Goal: Information Seeking & Learning: Learn about a topic

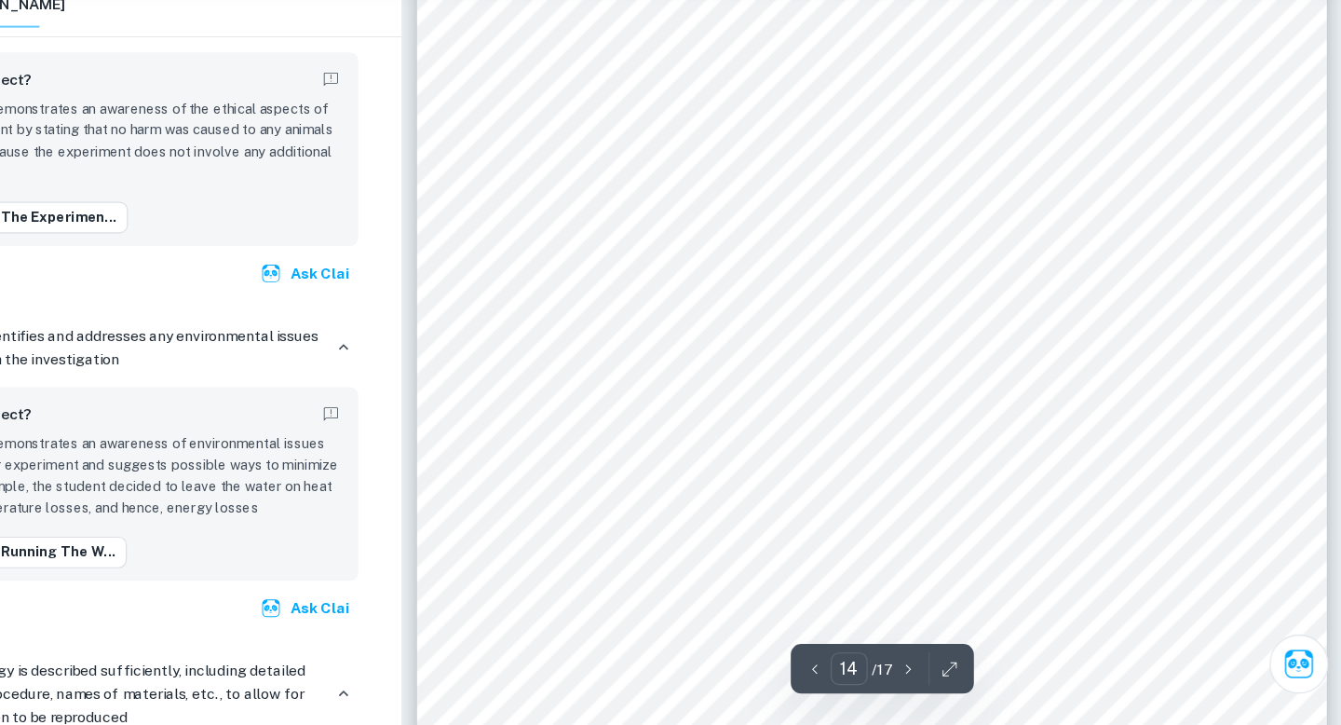
scroll to position [15817, 0]
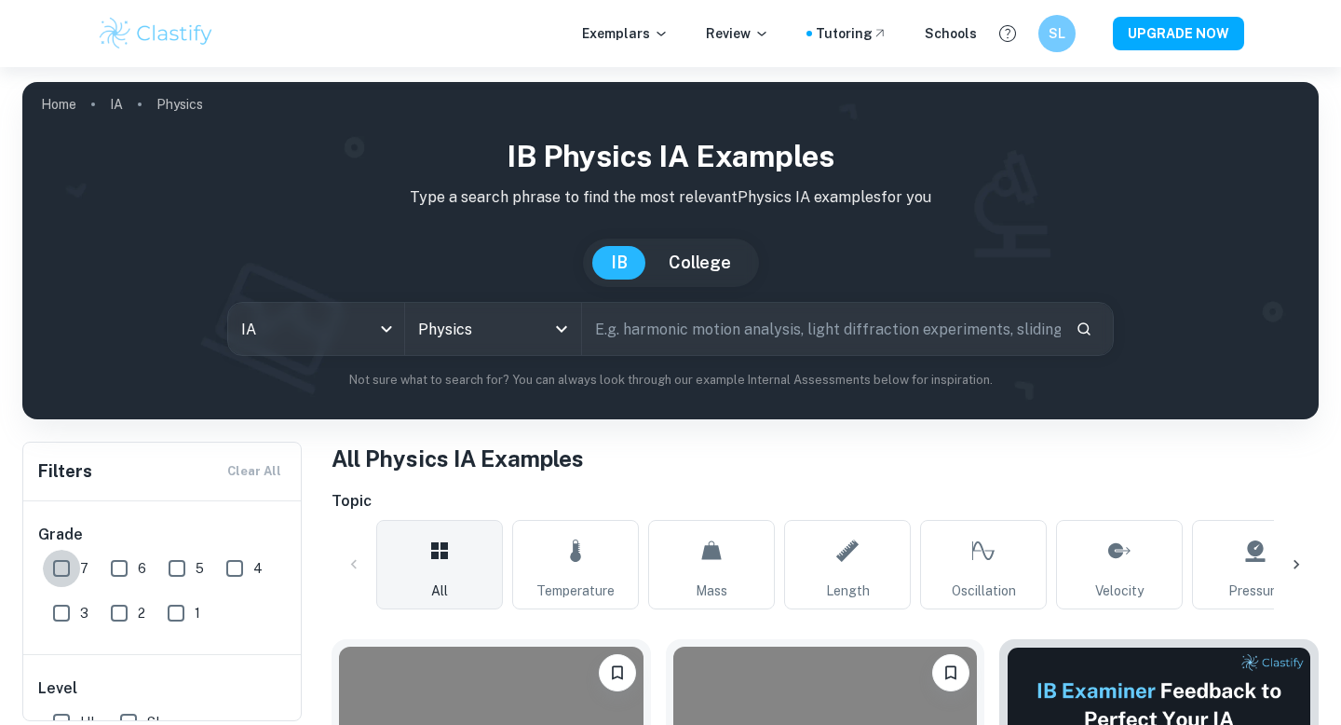
click at [75, 561] on input "7" at bounding box center [61, 568] width 37 height 37
checkbox input "true"
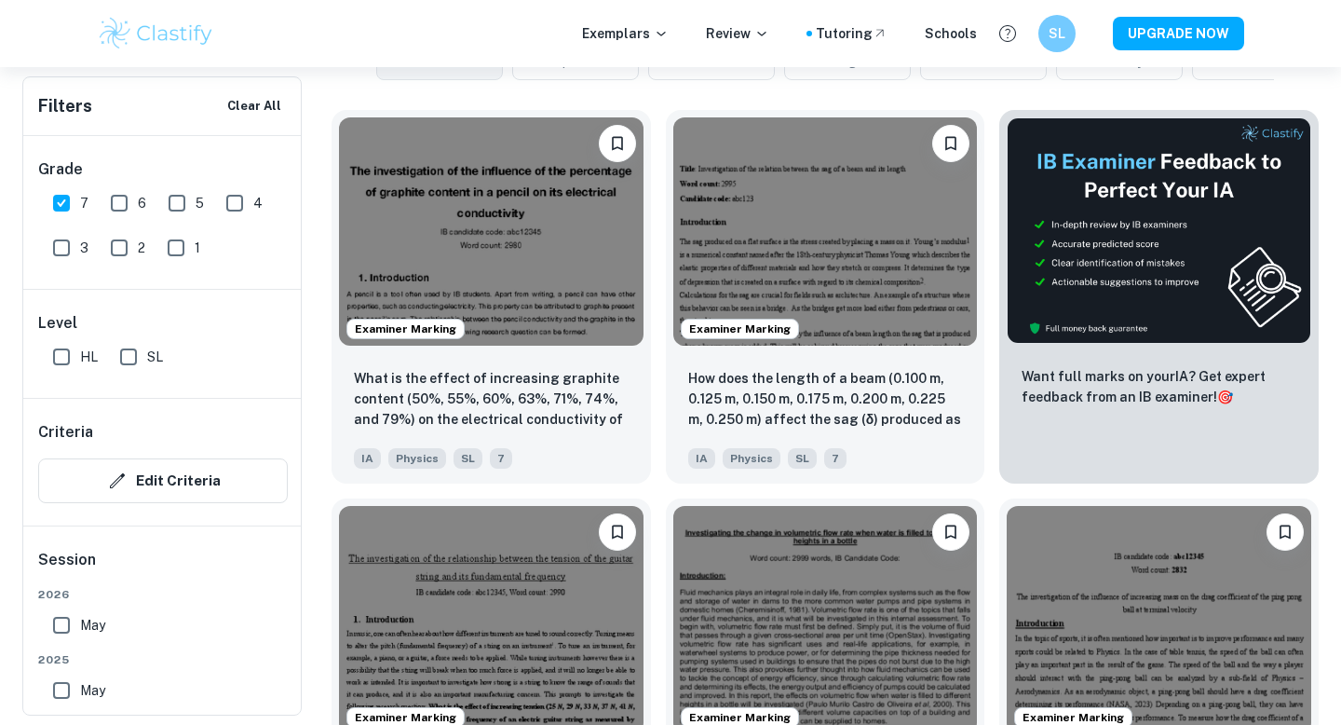
scroll to position [578, 0]
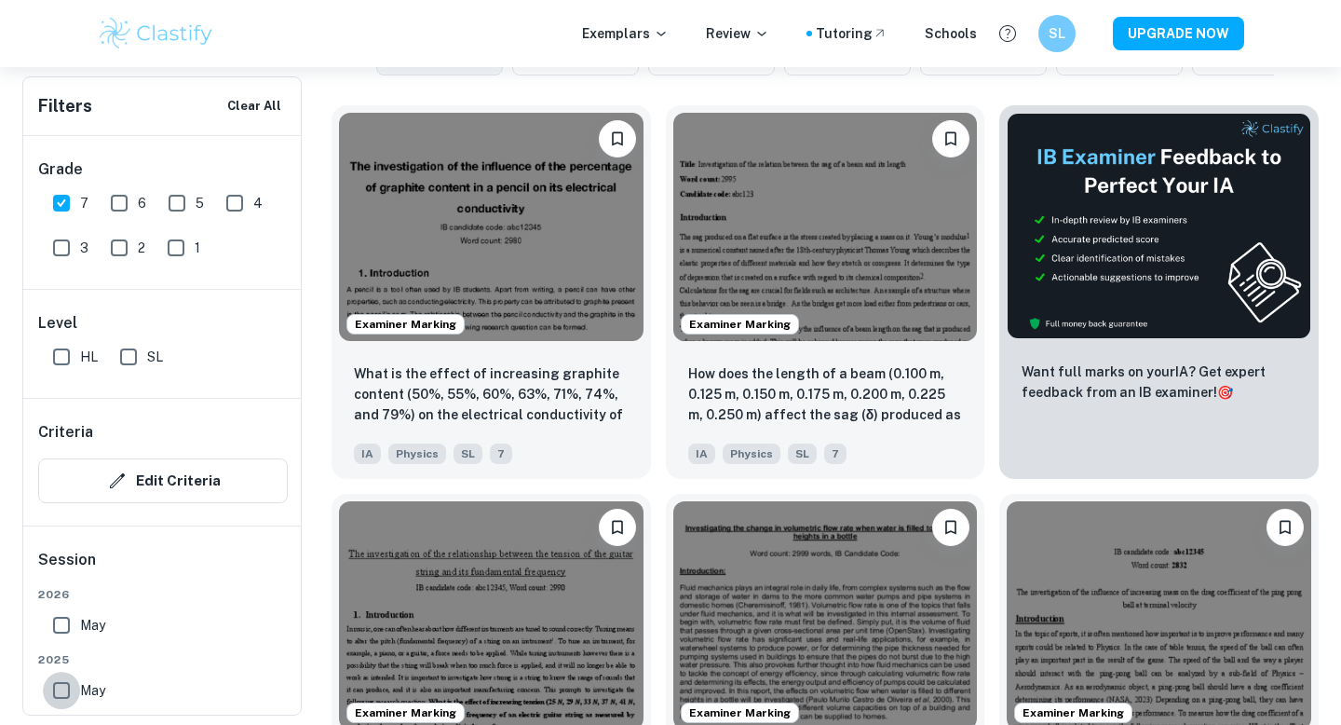
click at [72, 690] on input "May" at bounding box center [61, 690] width 37 height 37
checkbox input "true"
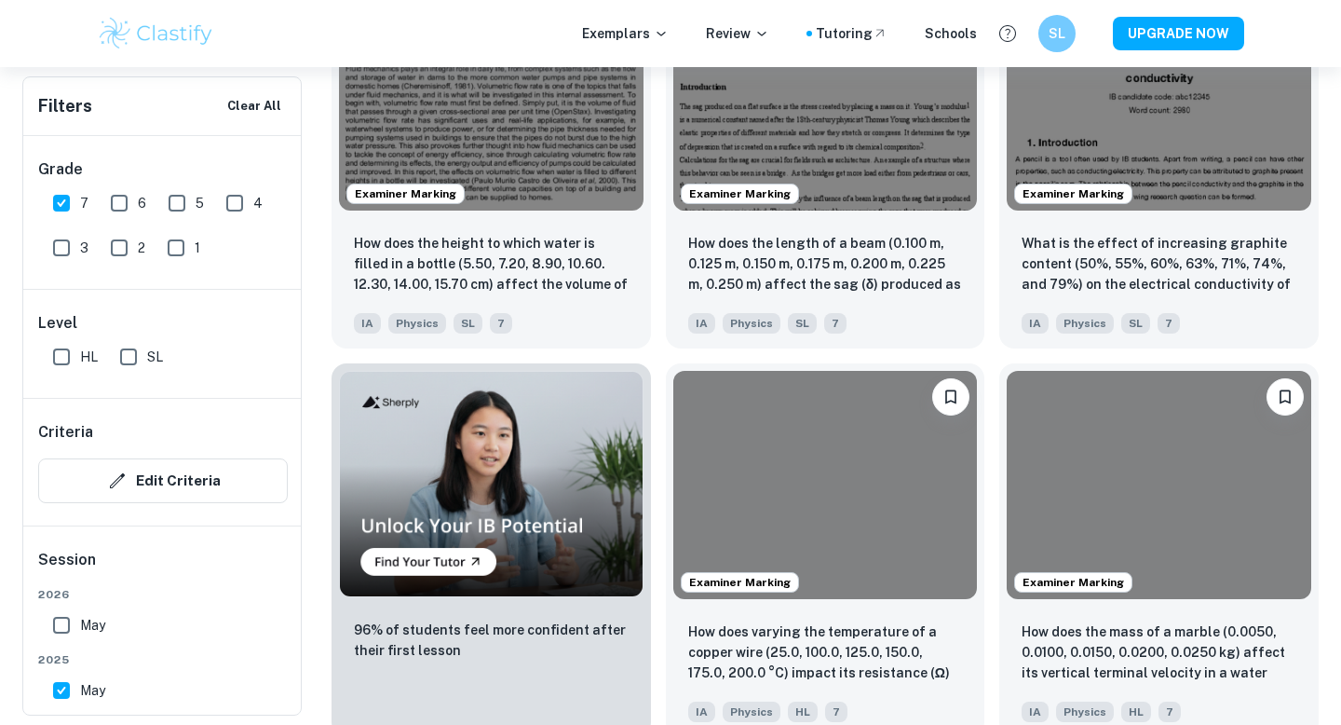
scroll to position [1137, 0]
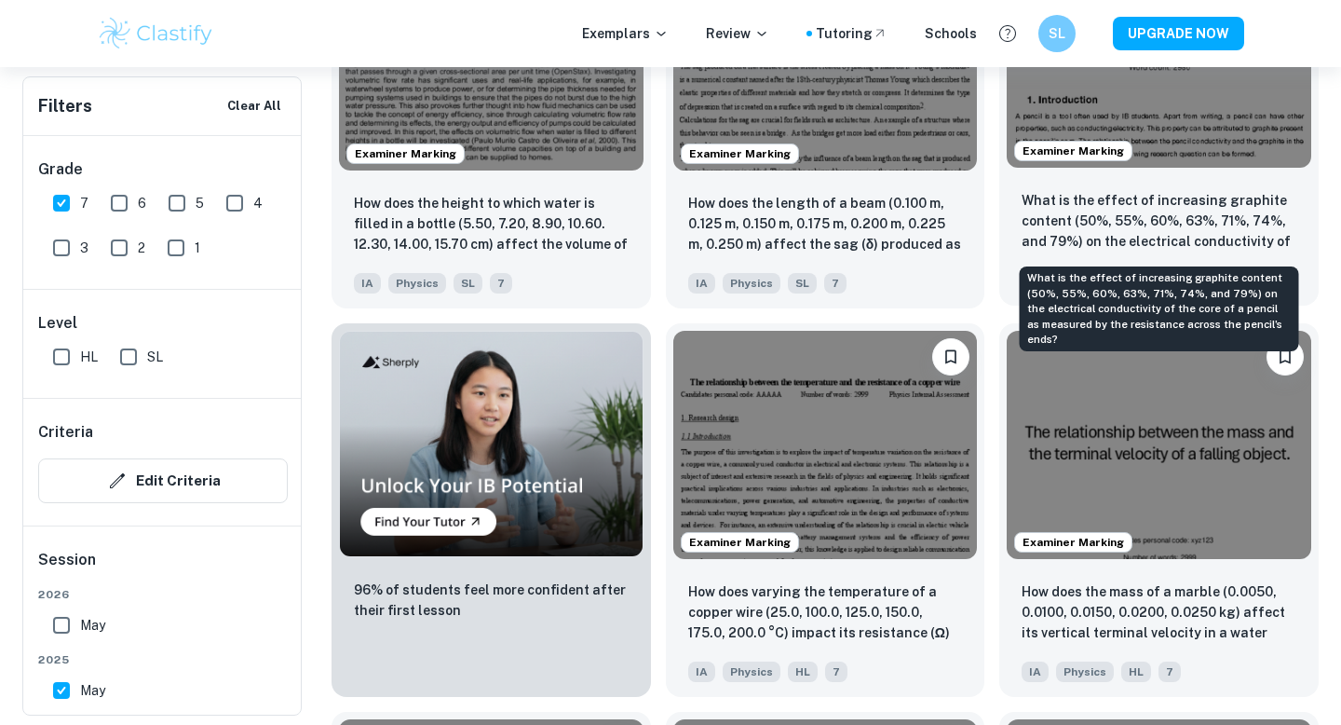
click at [1107, 225] on p "What is the effect of increasing graphite content (50%, 55%, 60%, 63%, 71%, 74%…" at bounding box center [1159, 221] width 275 height 63
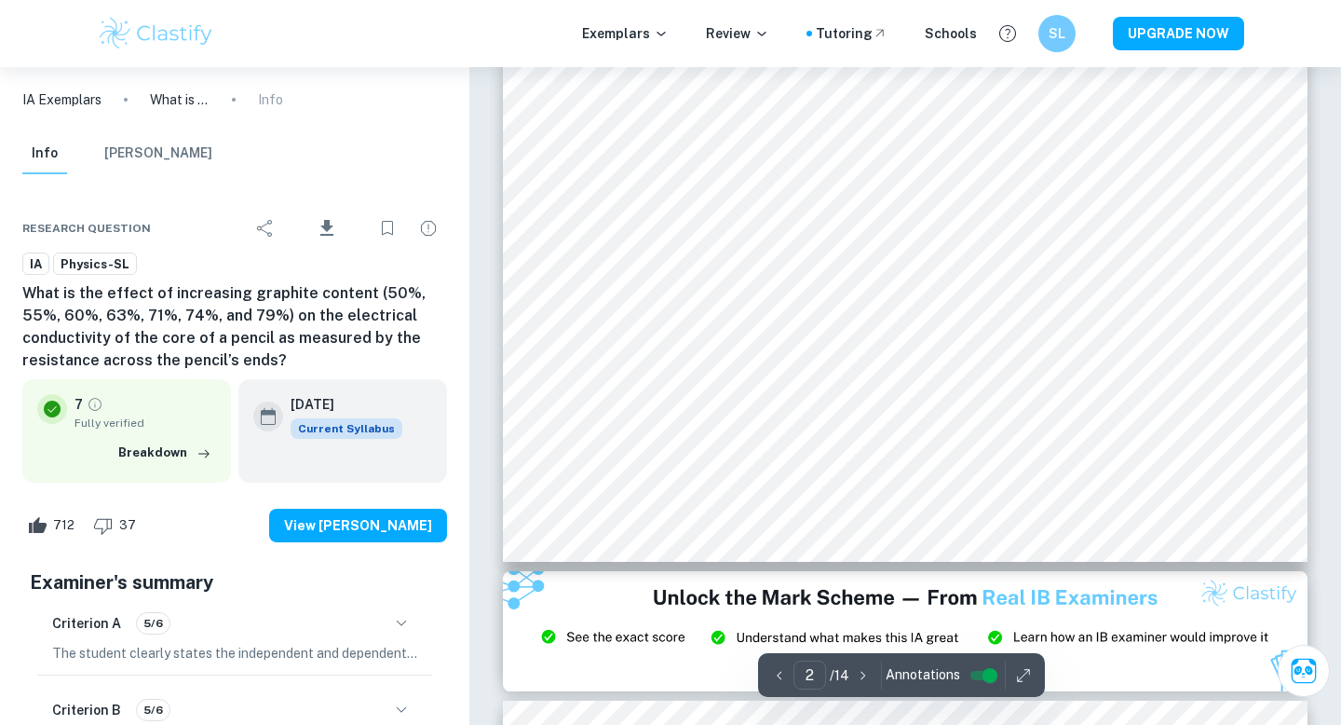
scroll to position [1576, 0]
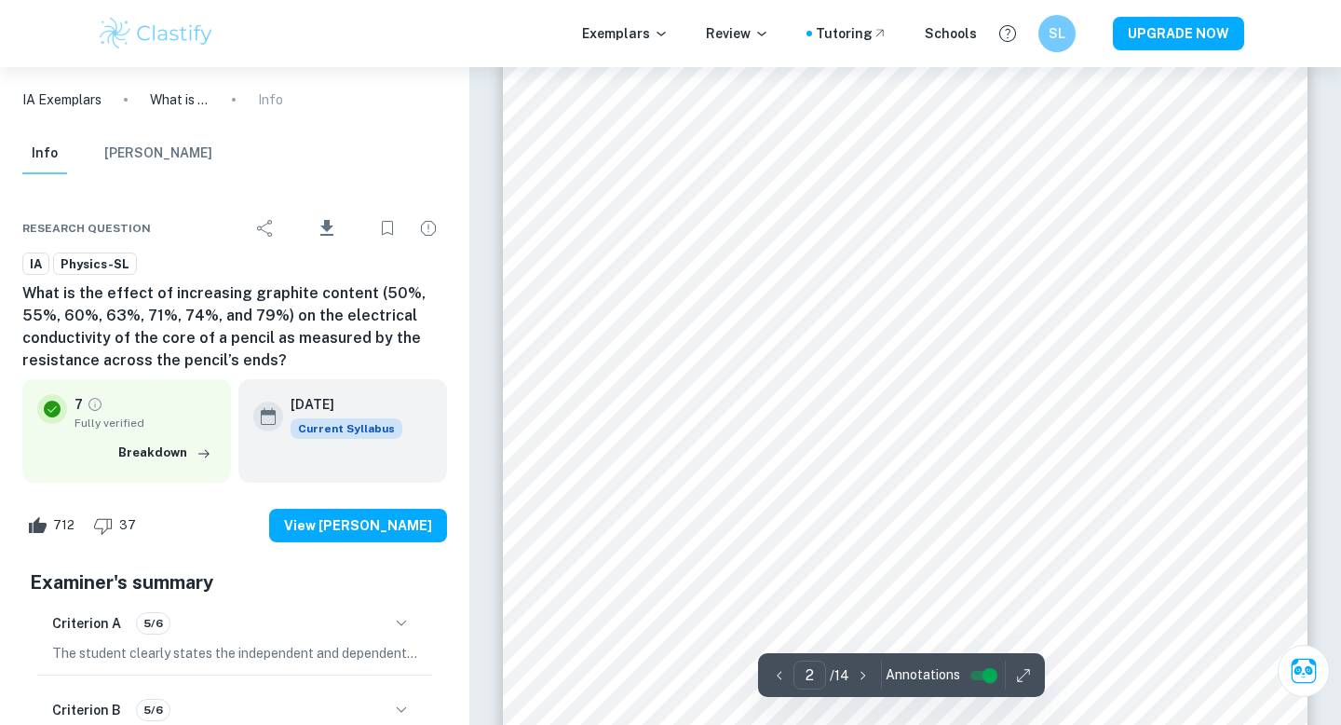
type input "1"
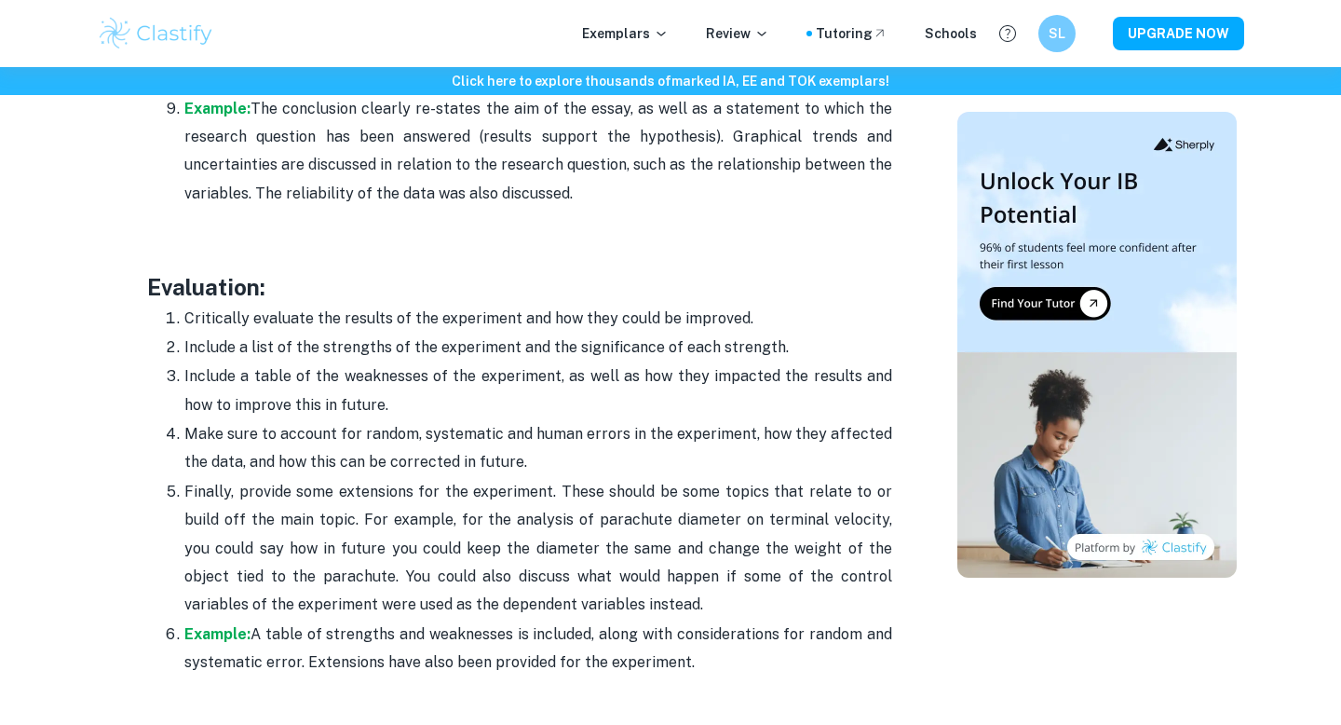
scroll to position [5277, 0]
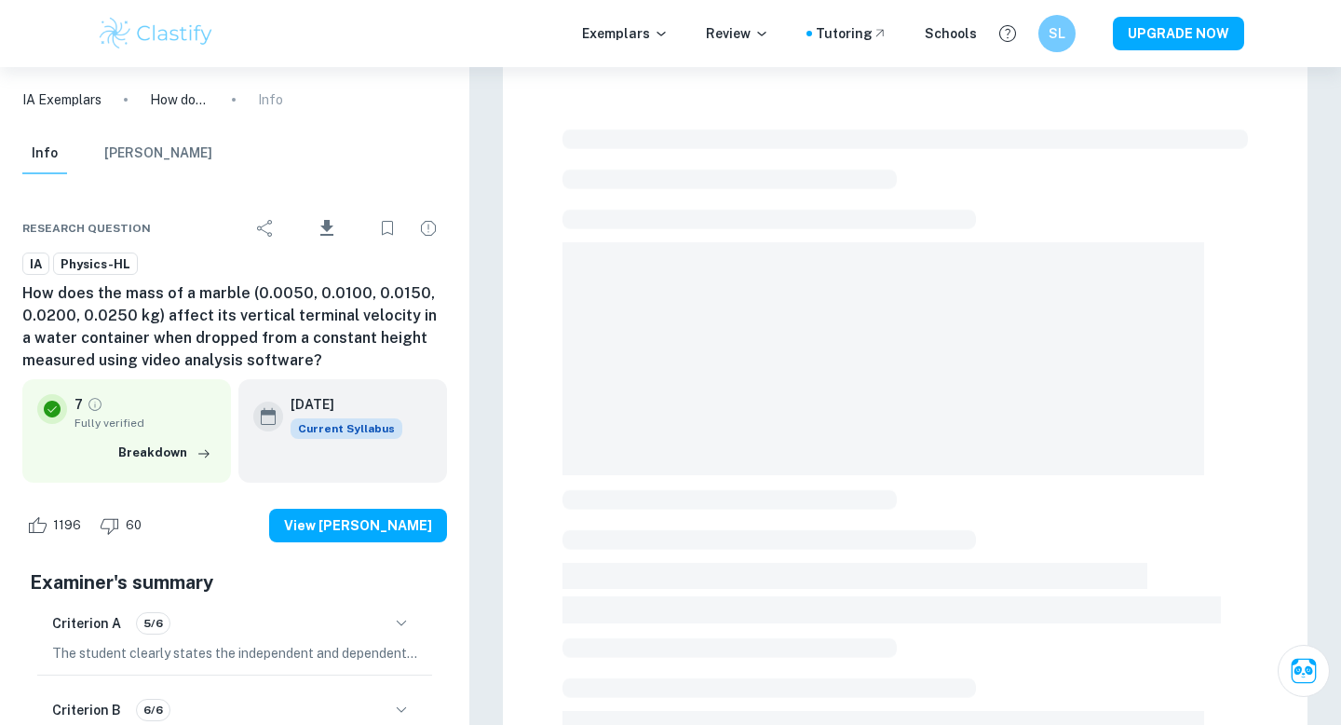
scroll to position [499, 0]
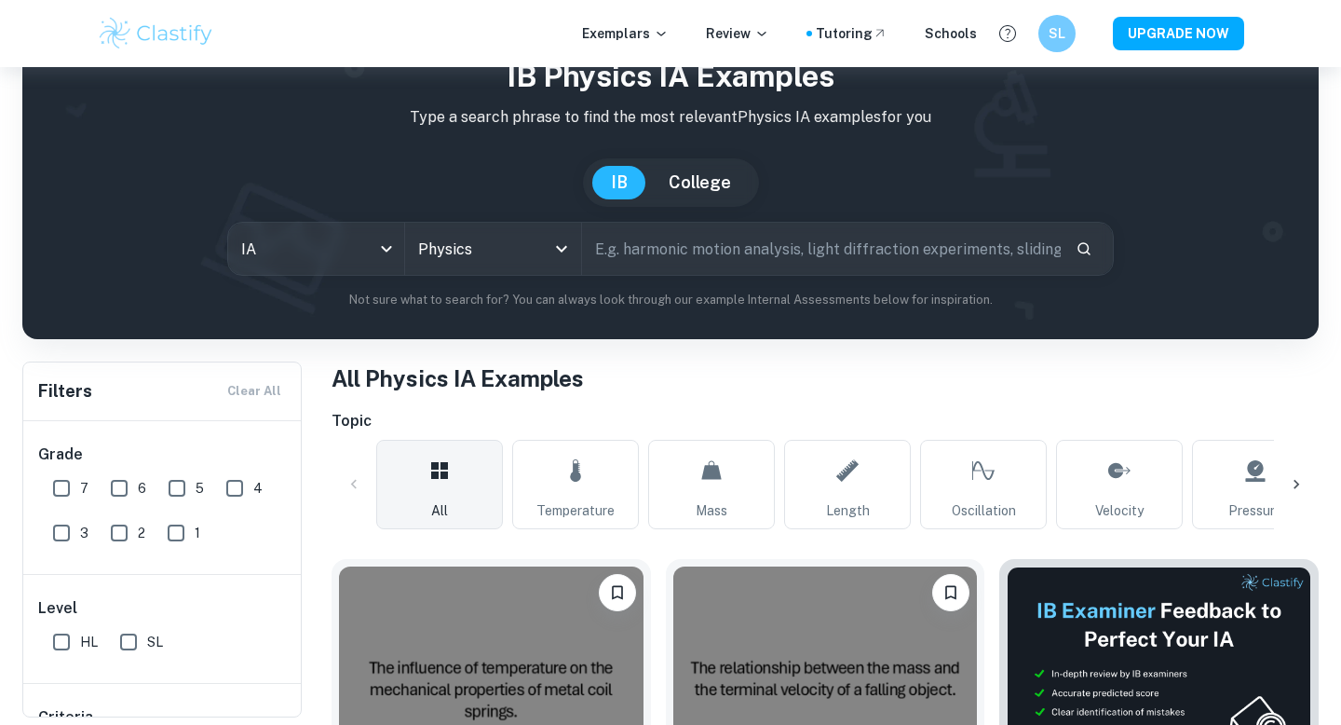
scroll to position [550, 0]
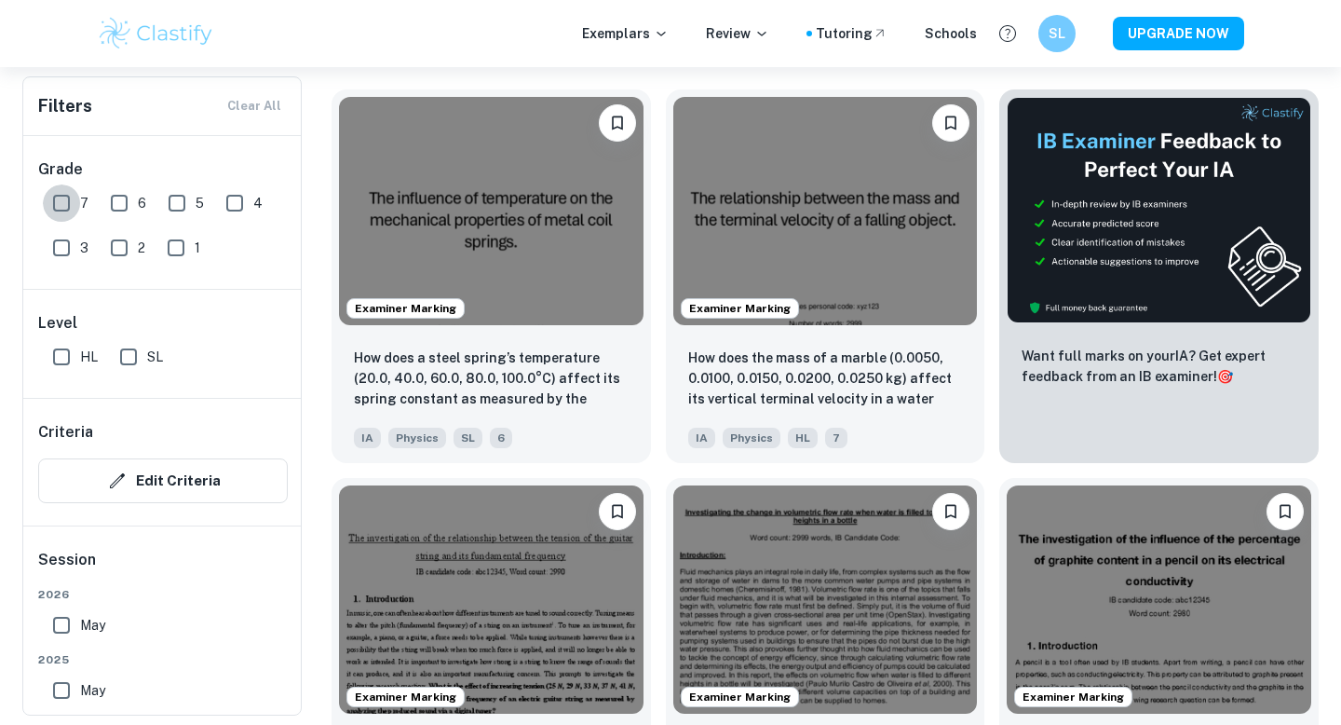
click at [72, 221] on input "7" at bounding box center [61, 202] width 37 height 37
checkbox input "true"
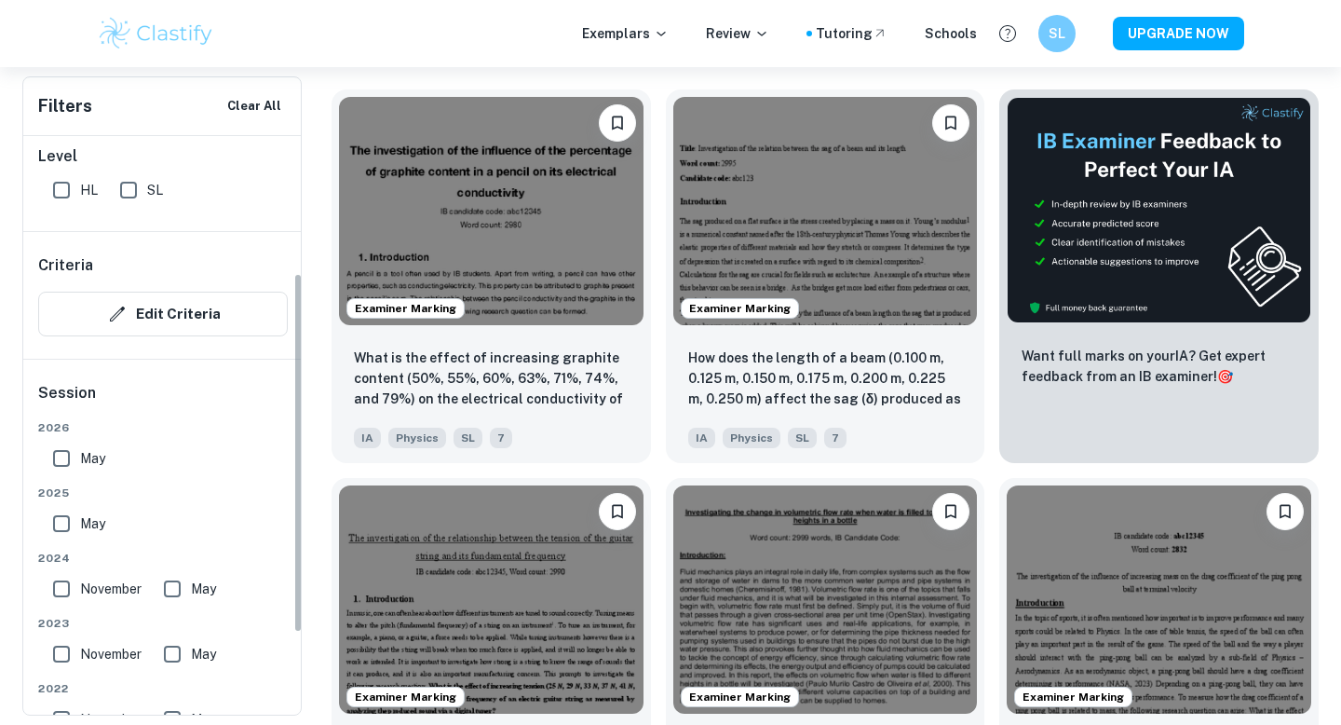
scroll to position [221, 0]
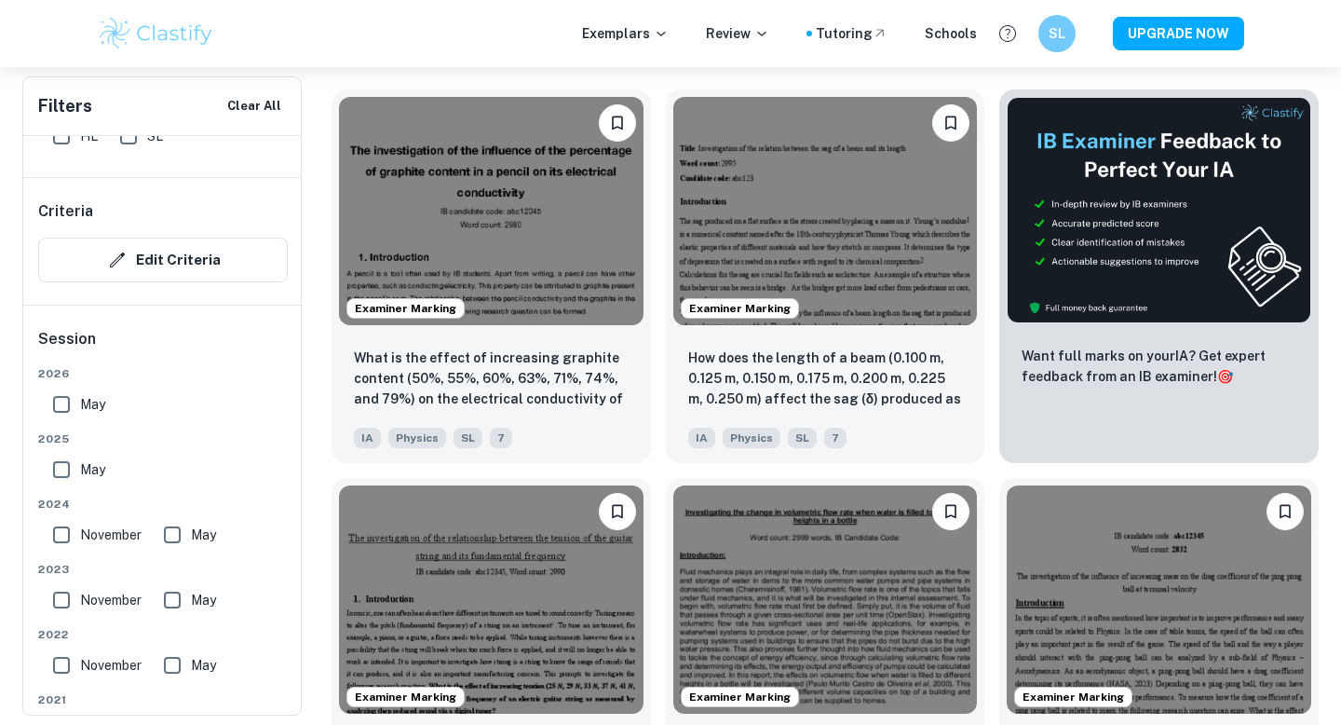
click at [58, 406] on input "May" at bounding box center [61, 404] width 37 height 37
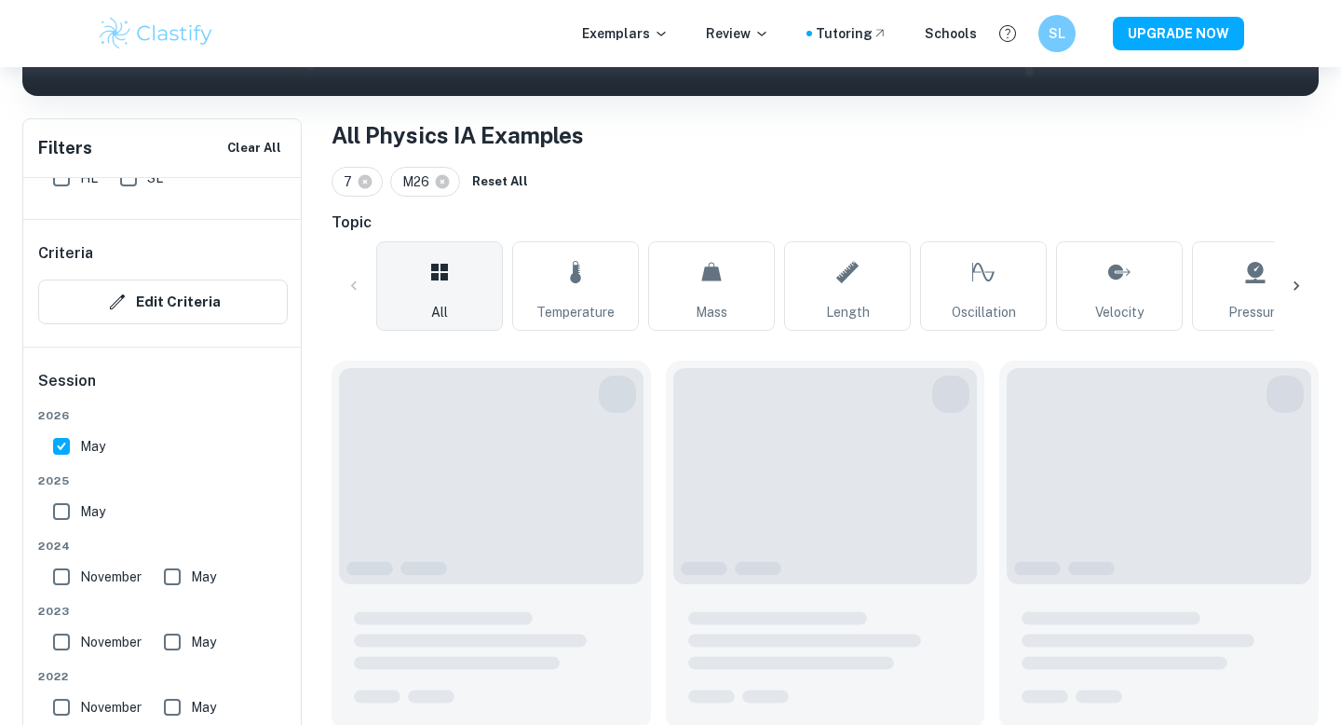
click at [60, 468] on div "[DATE] [DATE] [DATE] May [DATE] May [DATE] May [DATE] May Other Other" at bounding box center [163, 635] width 250 height 456
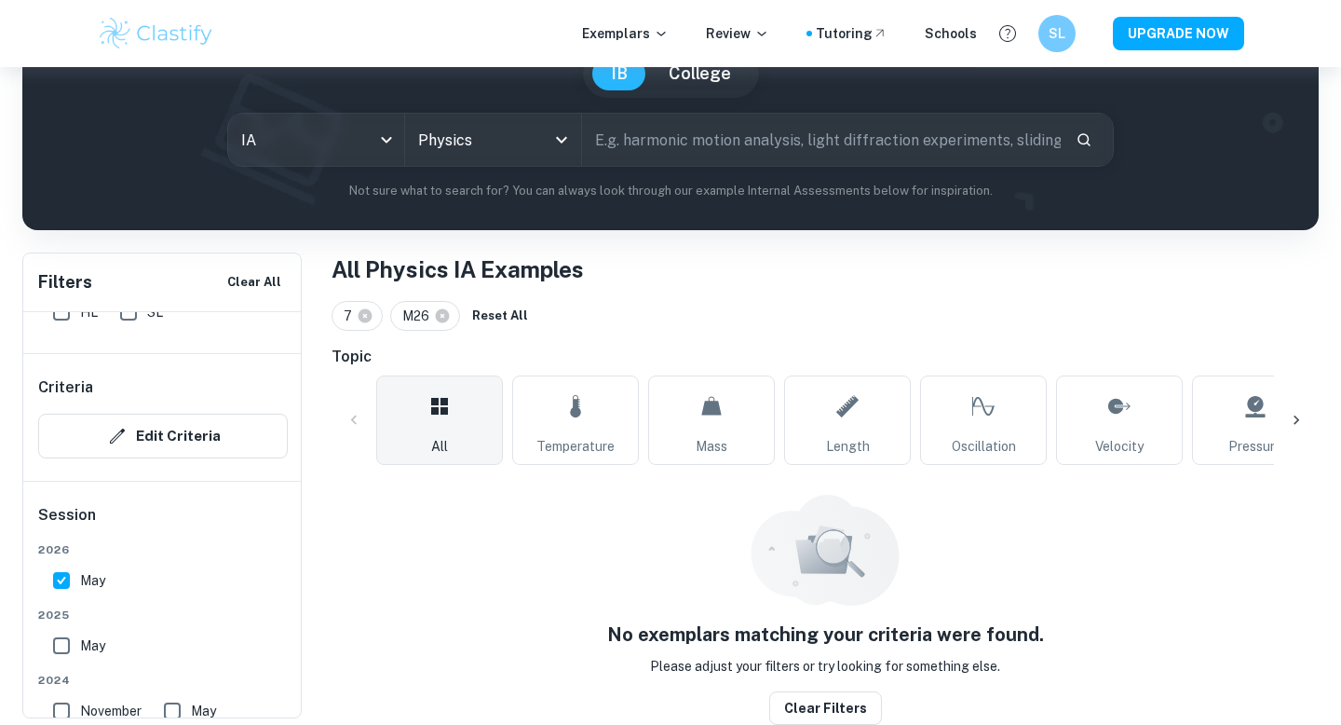
scroll to position [189, 0]
click at [61, 580] on input "May" at bounding box center [61, 580] width 37 height 37
checkbox input "false"
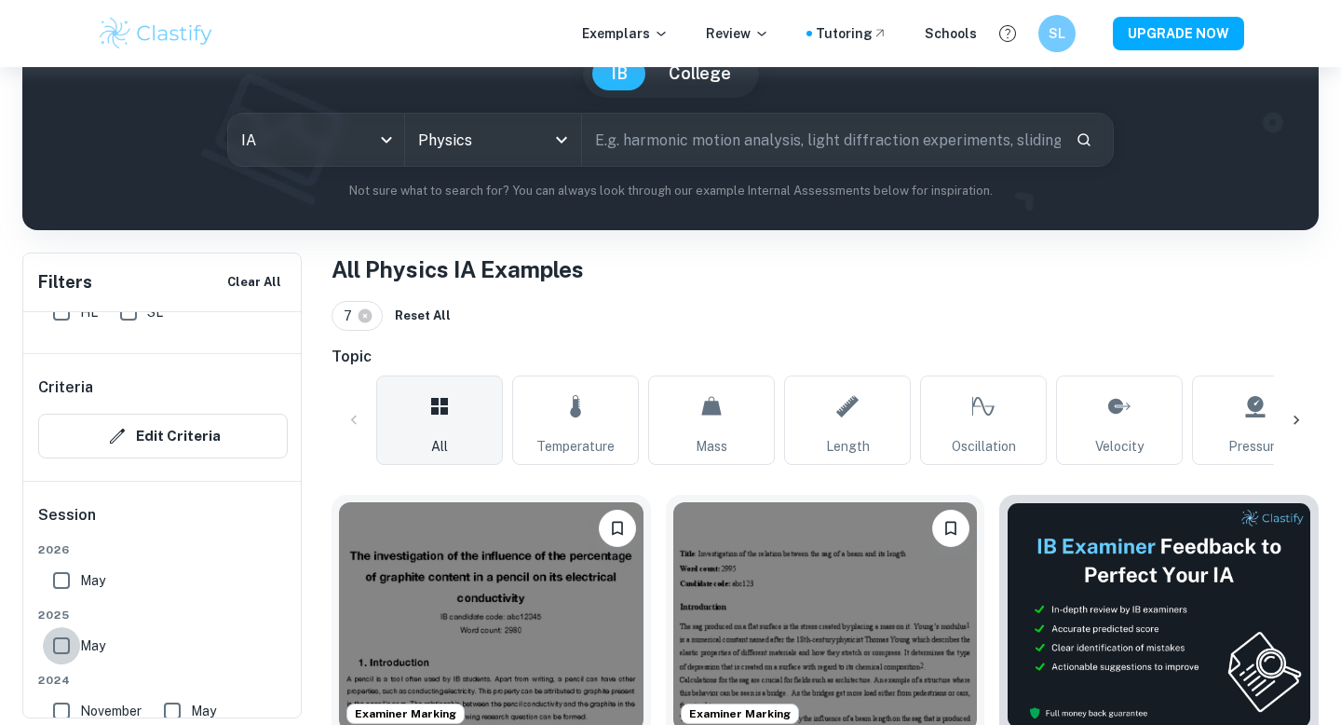
click at [61, 648] on input "May" at bounding box center [61, 645] width 37 height 37
checkbox input "true"
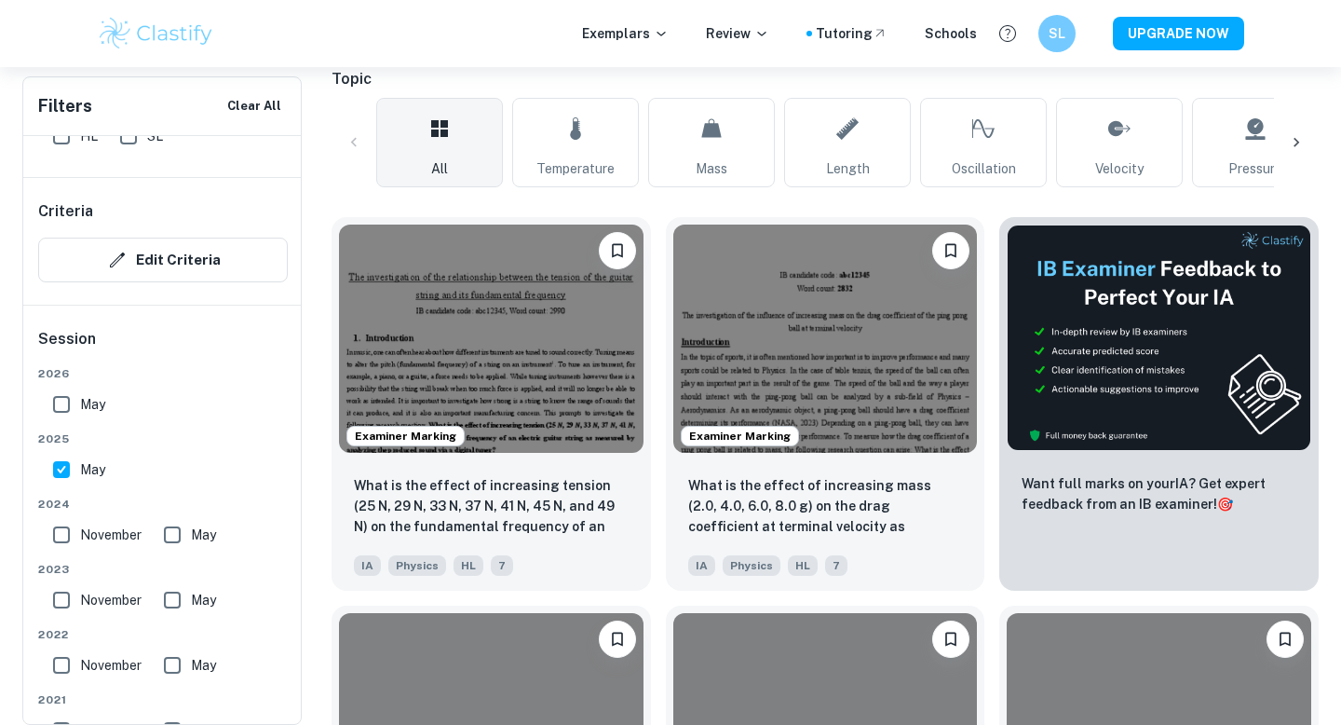
scroll to position [480, 0]
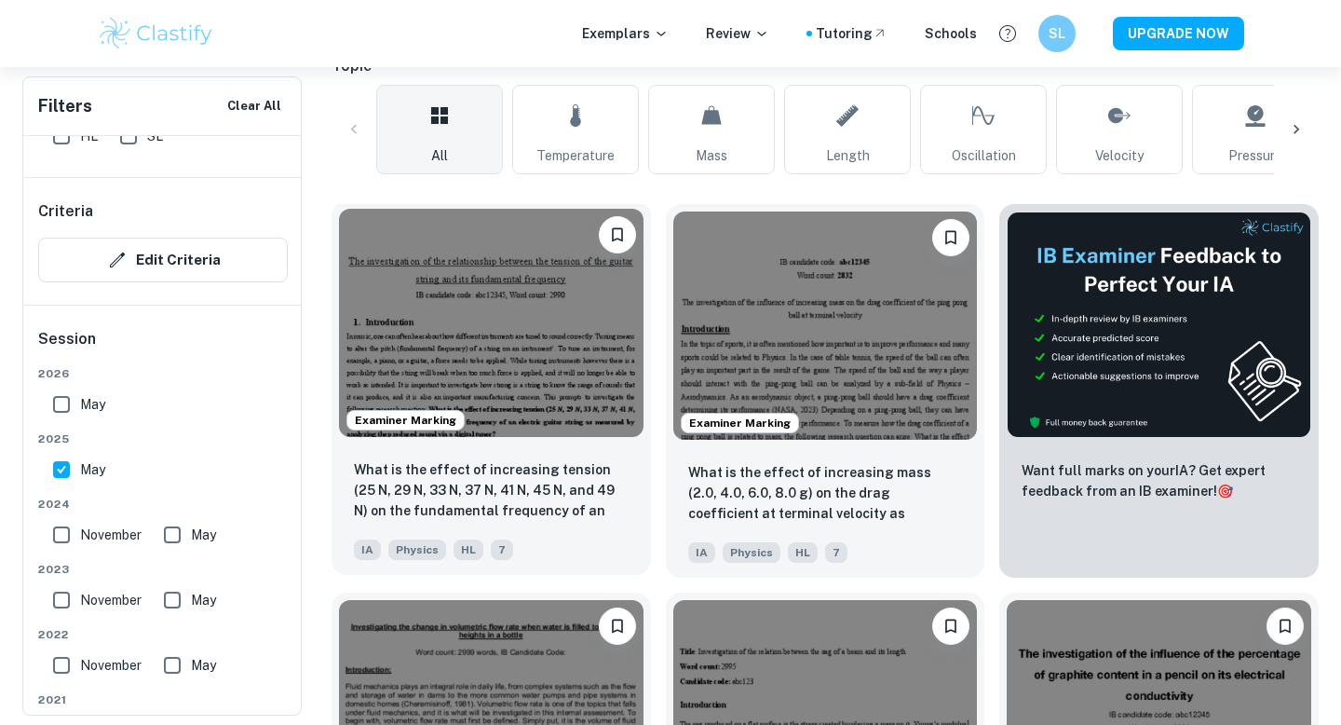
click at [570, 373] on img at bounding box center [491, 323] width 305 height 228
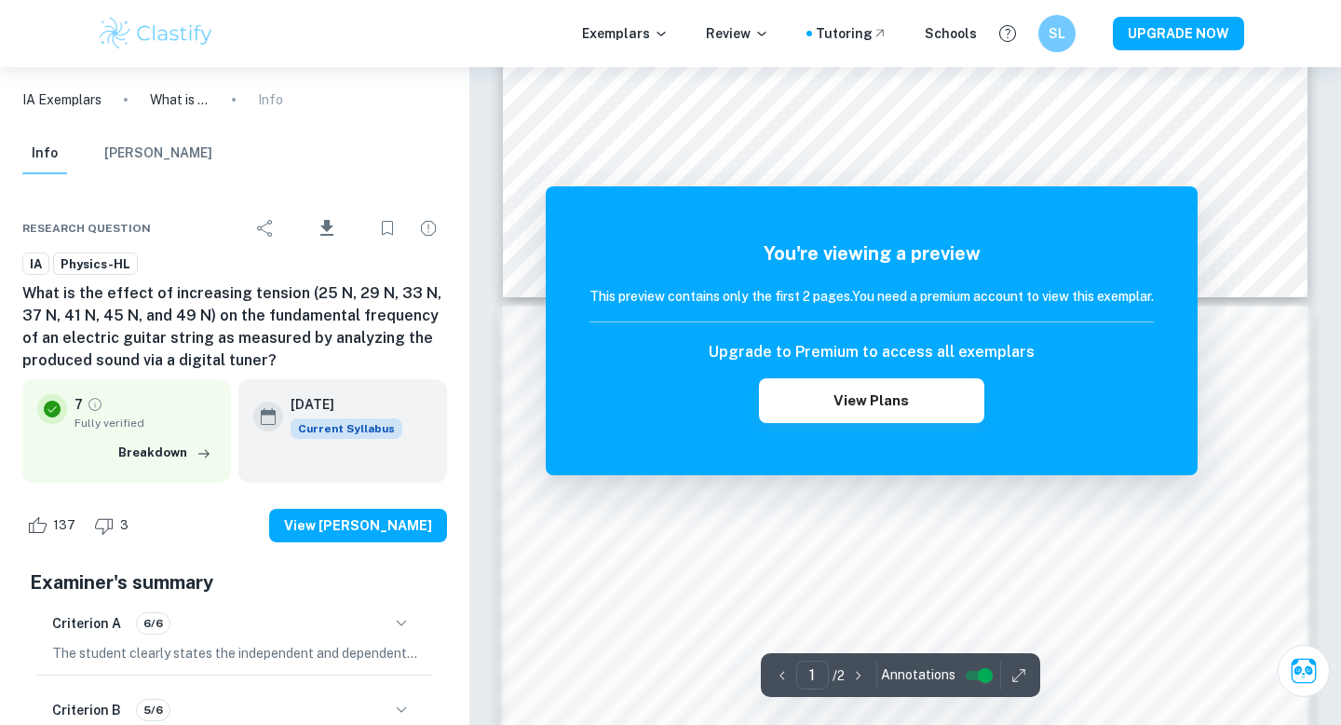
scroll to position [1115, 0]
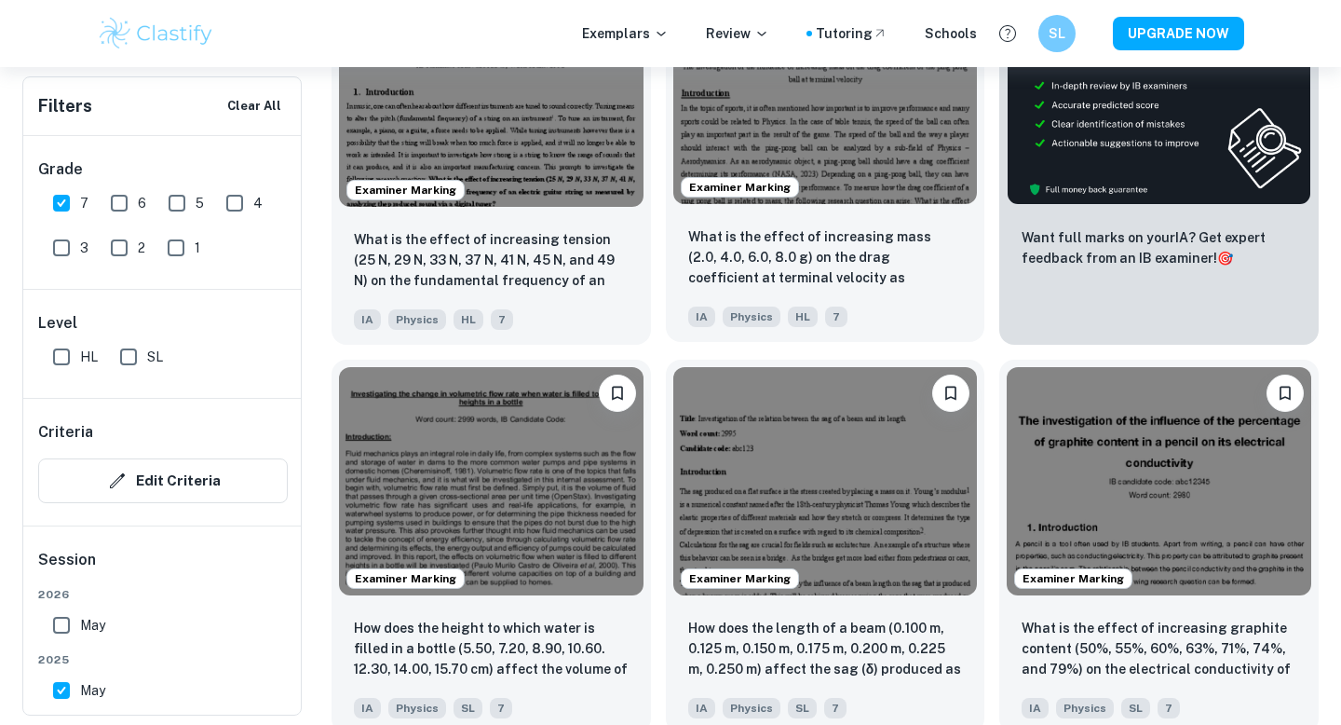
scroll to position [795, 0]
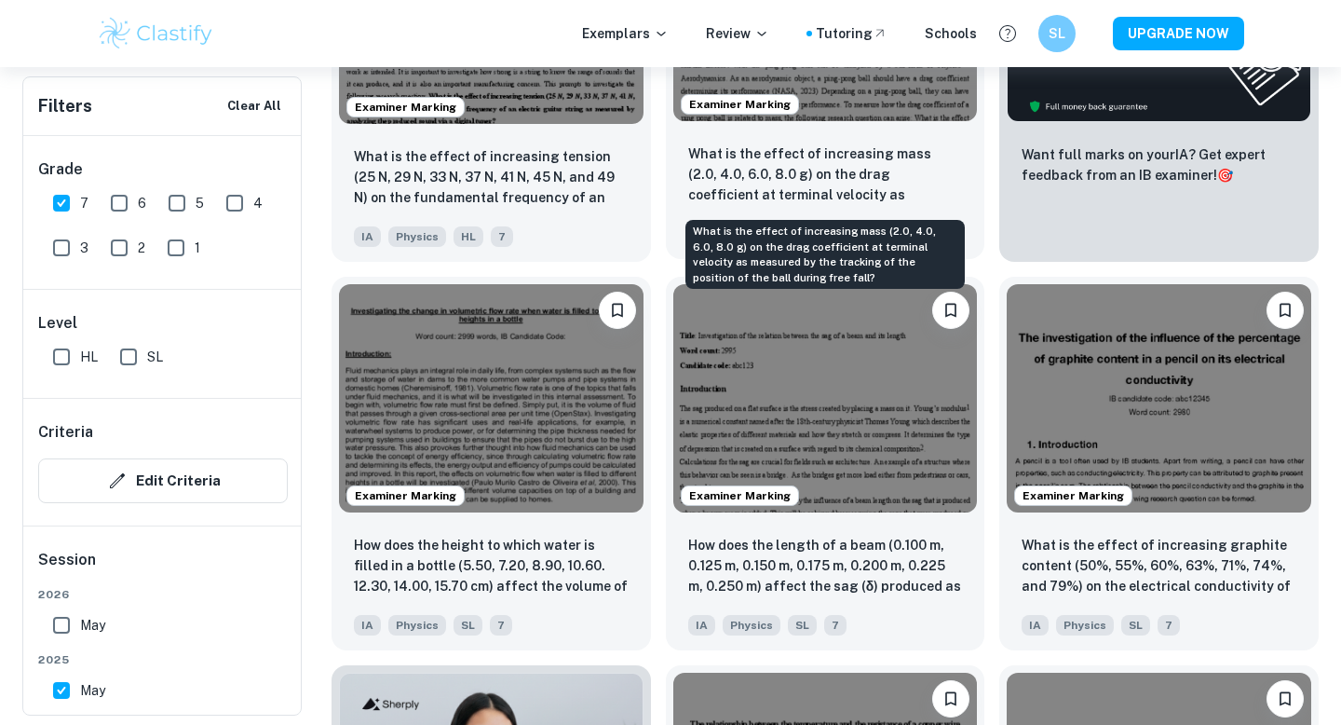
click at [807, 162] on p "What is the effect of increasing mass (2.0, 4.0, 6.0, 8.0 g) on the drag coeffi…" at bounding box center [825, 174] width 275 height 63
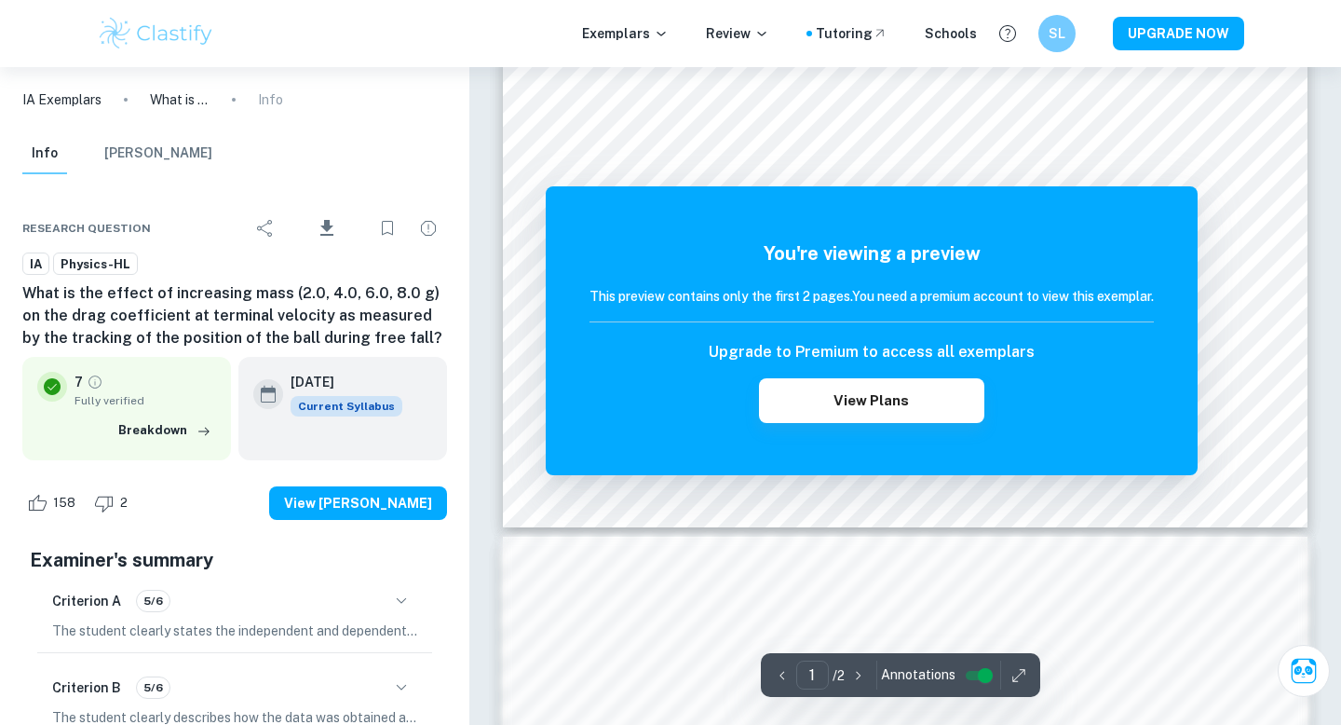
scroll to position [843, 0]
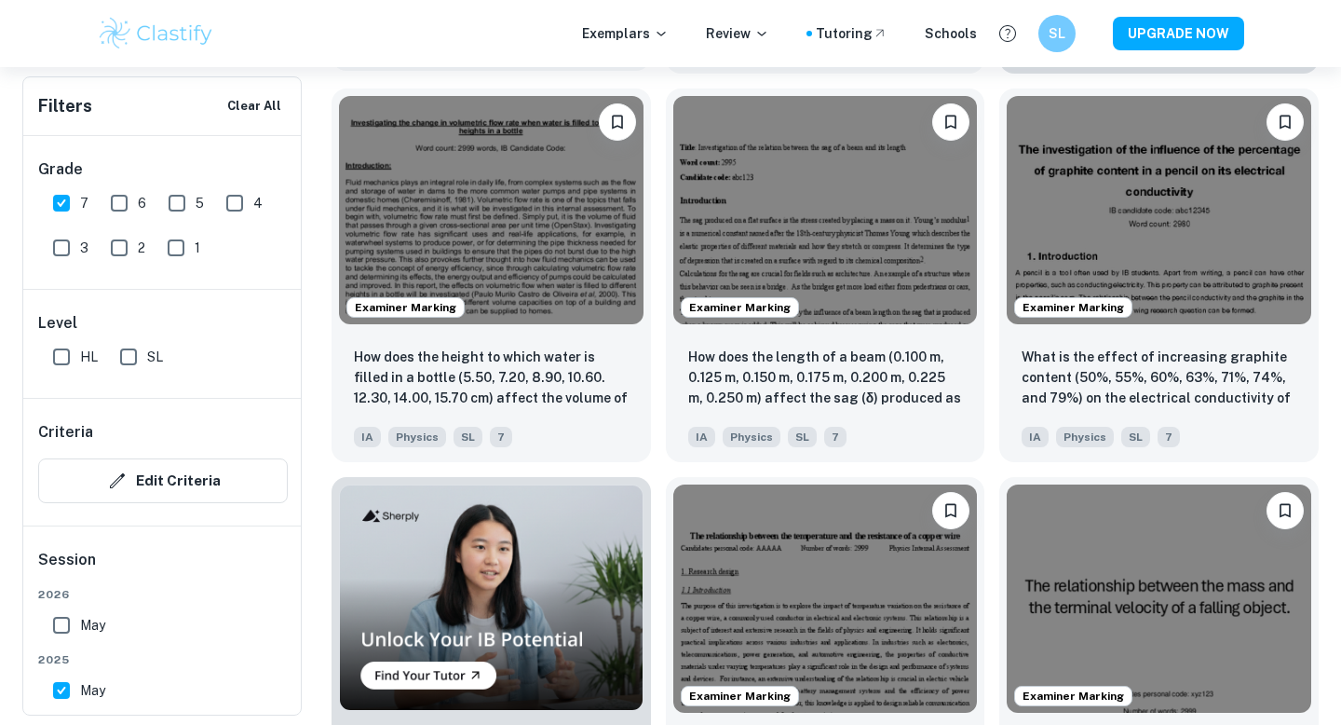
scroll to position [1099, 0]
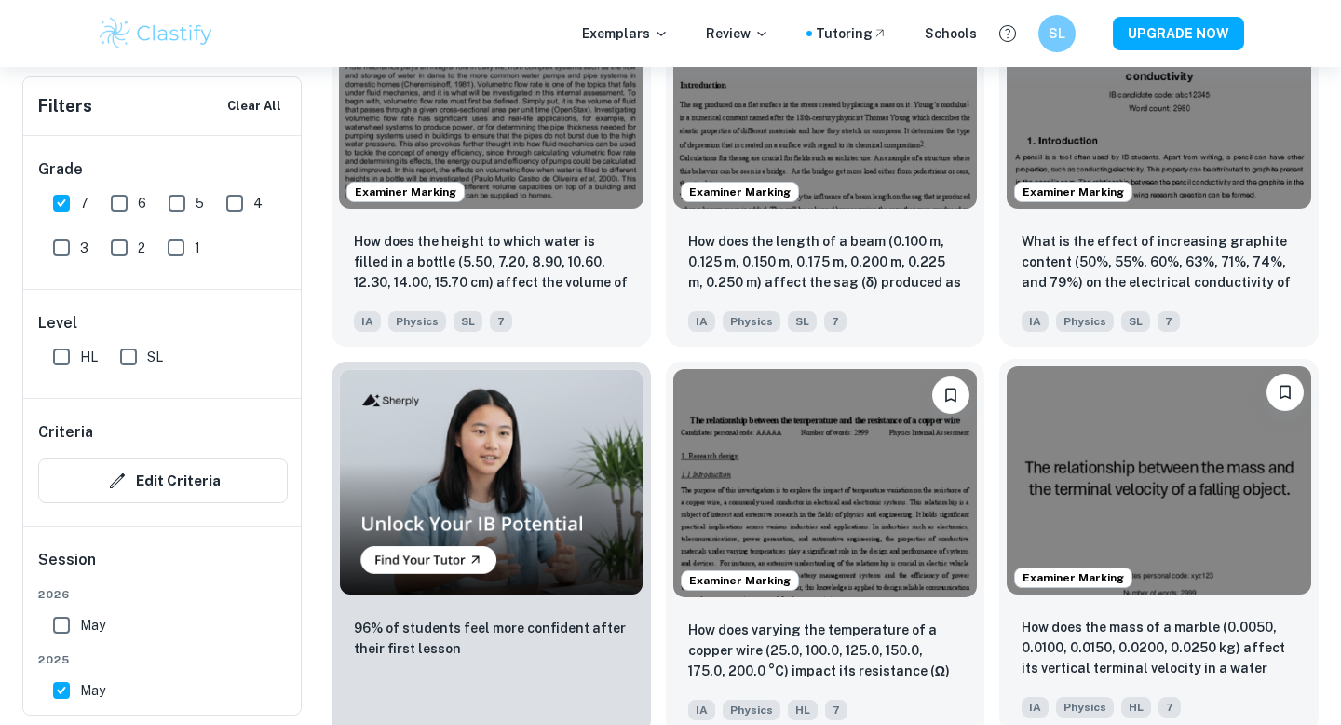
click at [1072, 512] on img at bounding box center [1159, 480] width 305 height 228
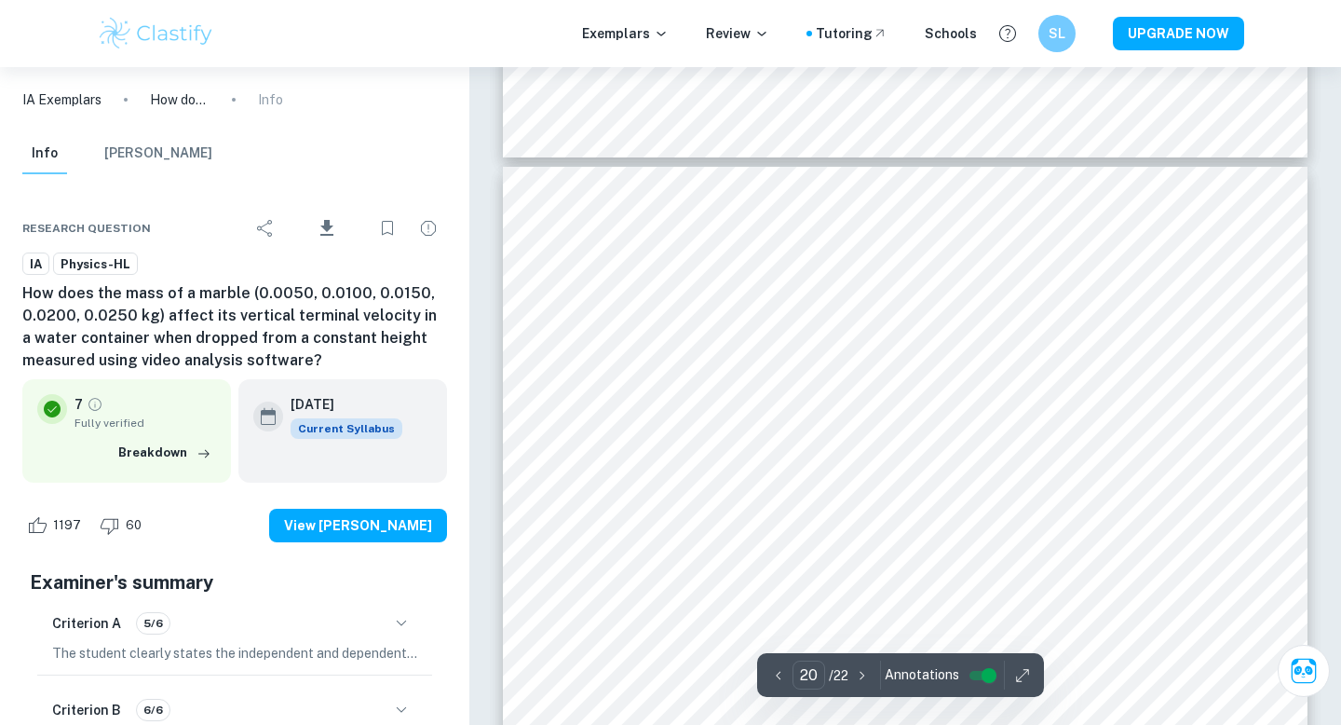
scroll to position [22005, 0]
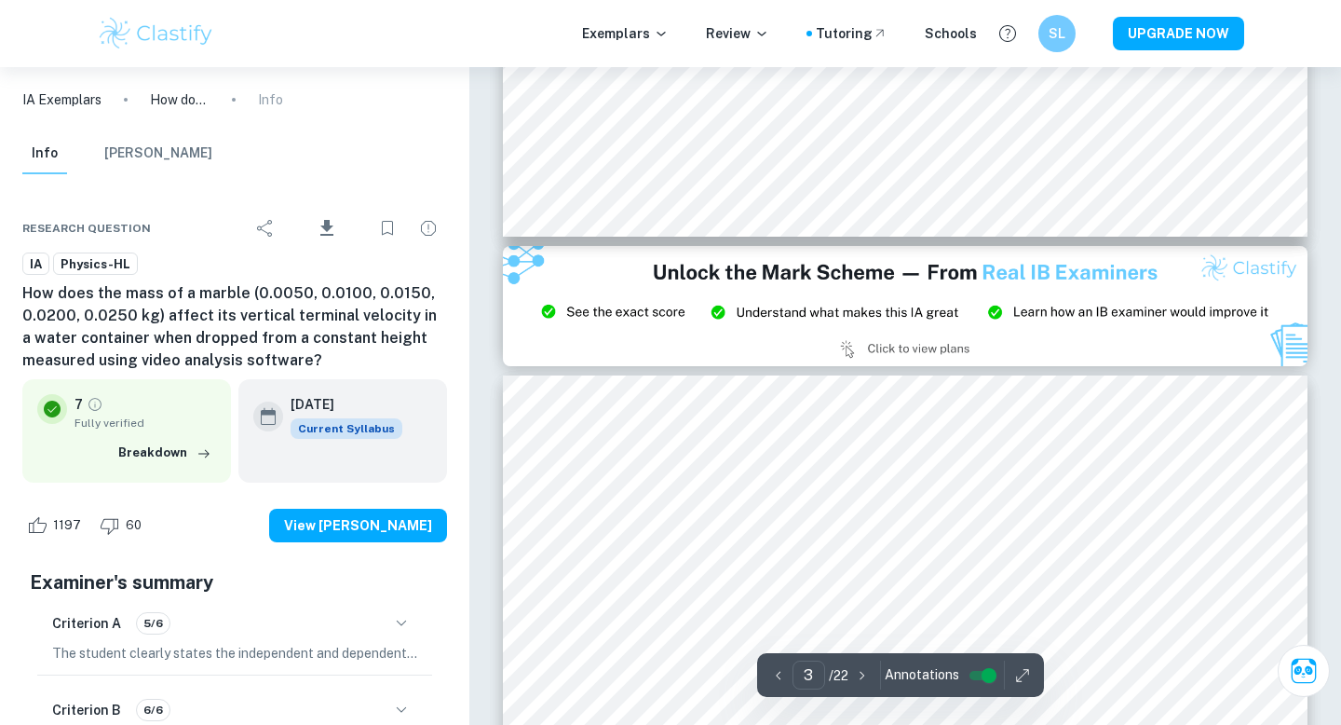
type input "2"
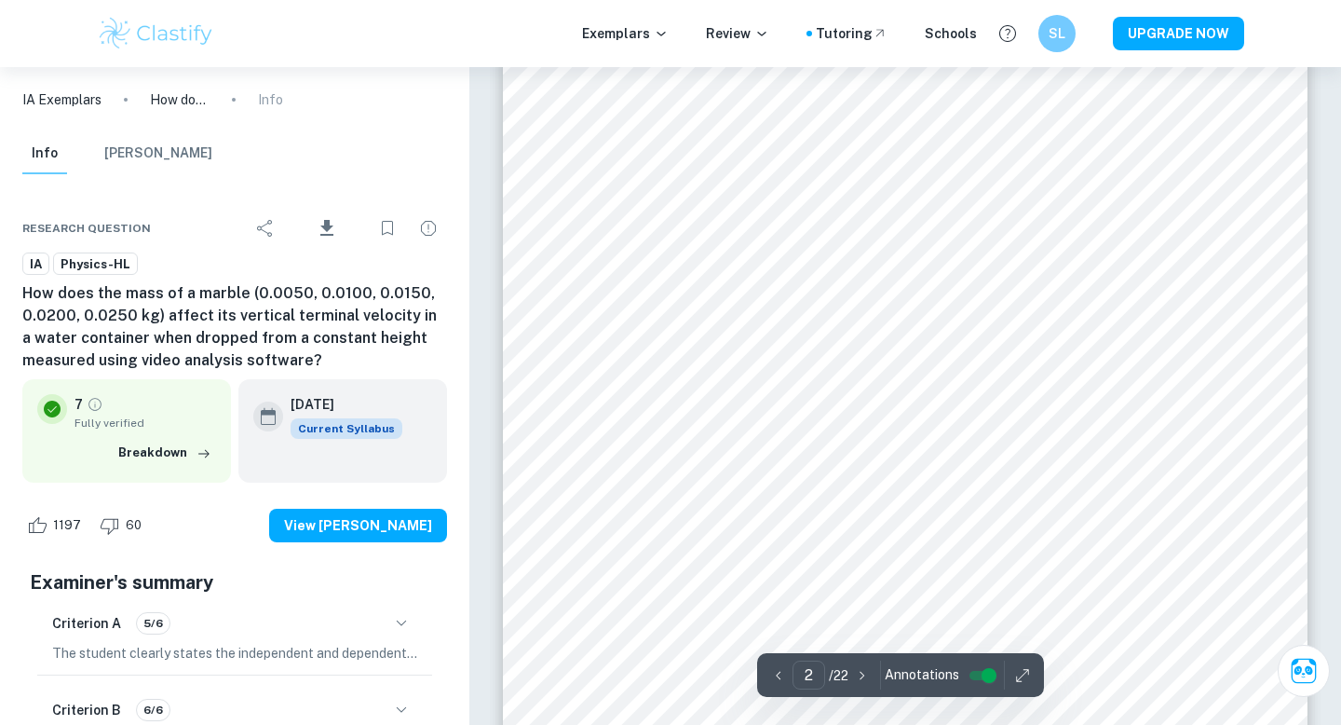
scroll to position [1514, 0]
